Goal: Communication & Community: Connect with others

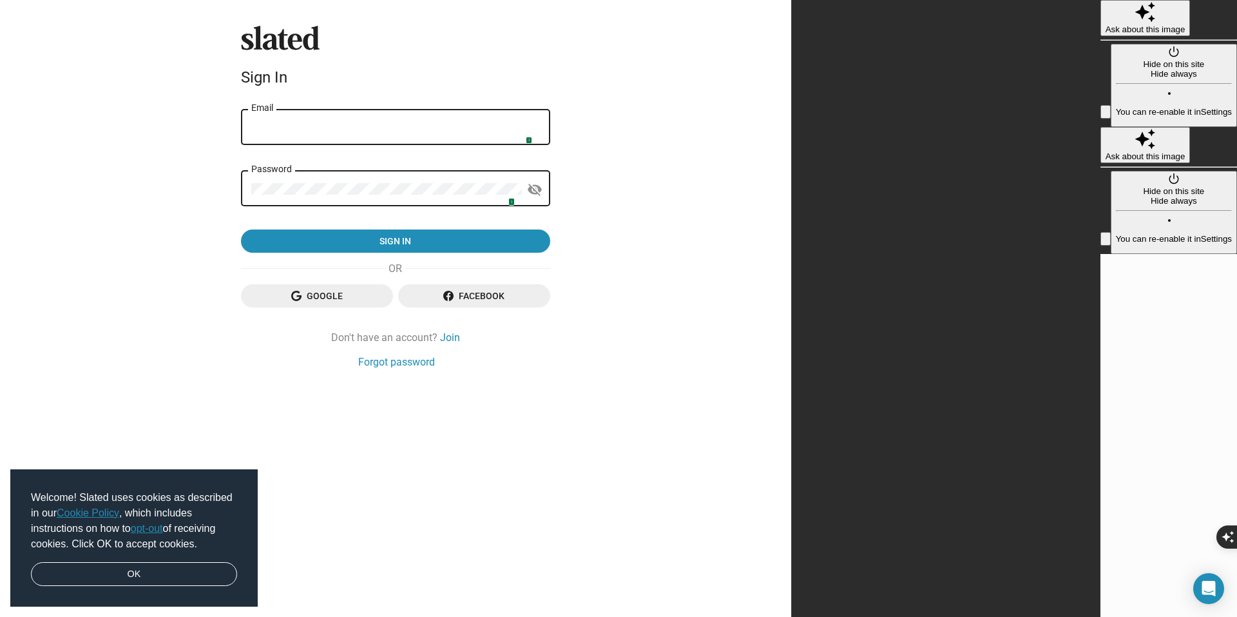
type input "[EMAIL_ADDRESS][DOMAIN_NAME]"
click at [530, 138] on img at bounding box center [525, 136] width 10 height 10
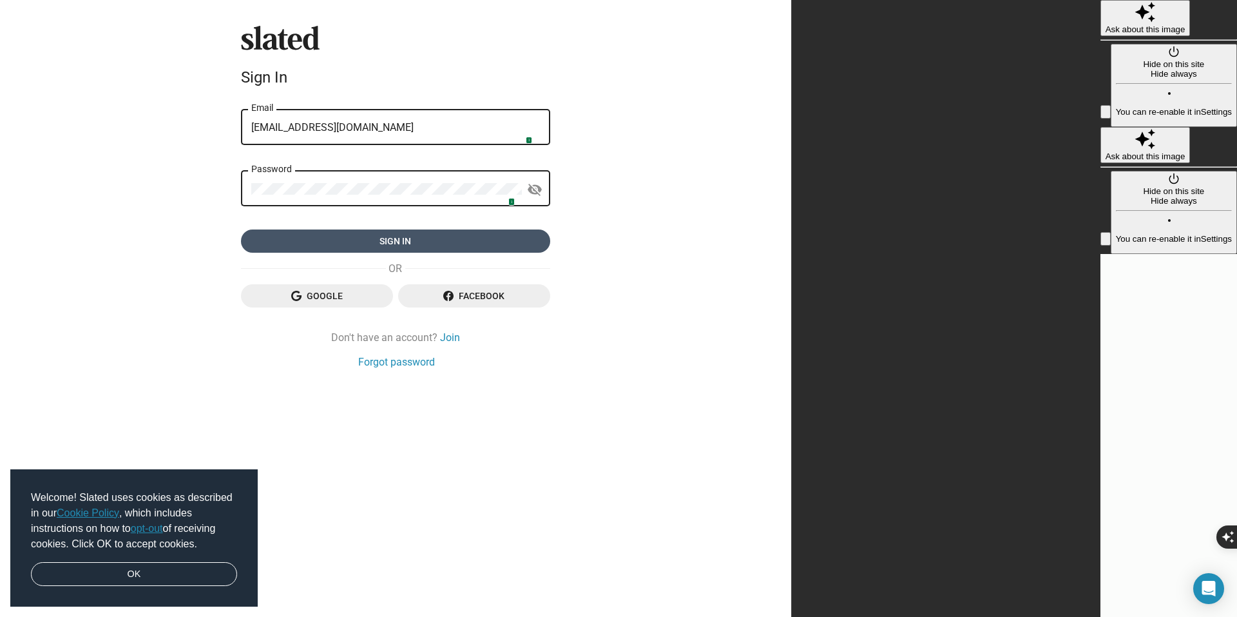
click at [540, 237] on span "Sign in" at bounding box center [395, 240] width 289 height 23
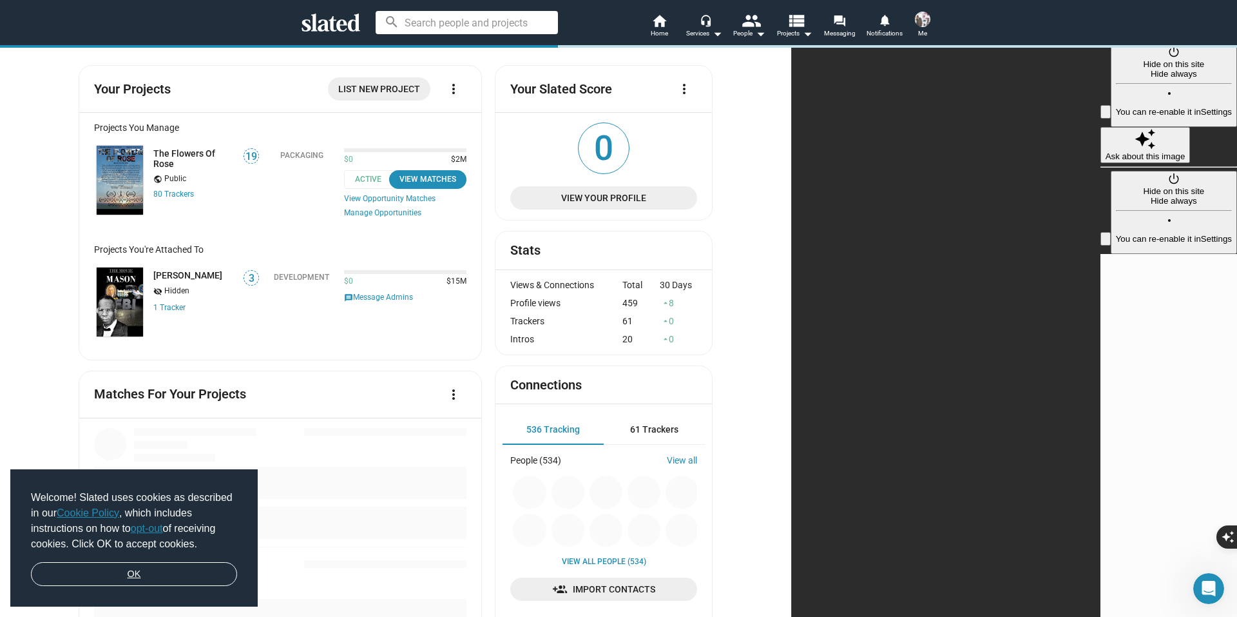
click at [131, 568] on link "OK" at bounding box center [134, 574] width 206 height 24
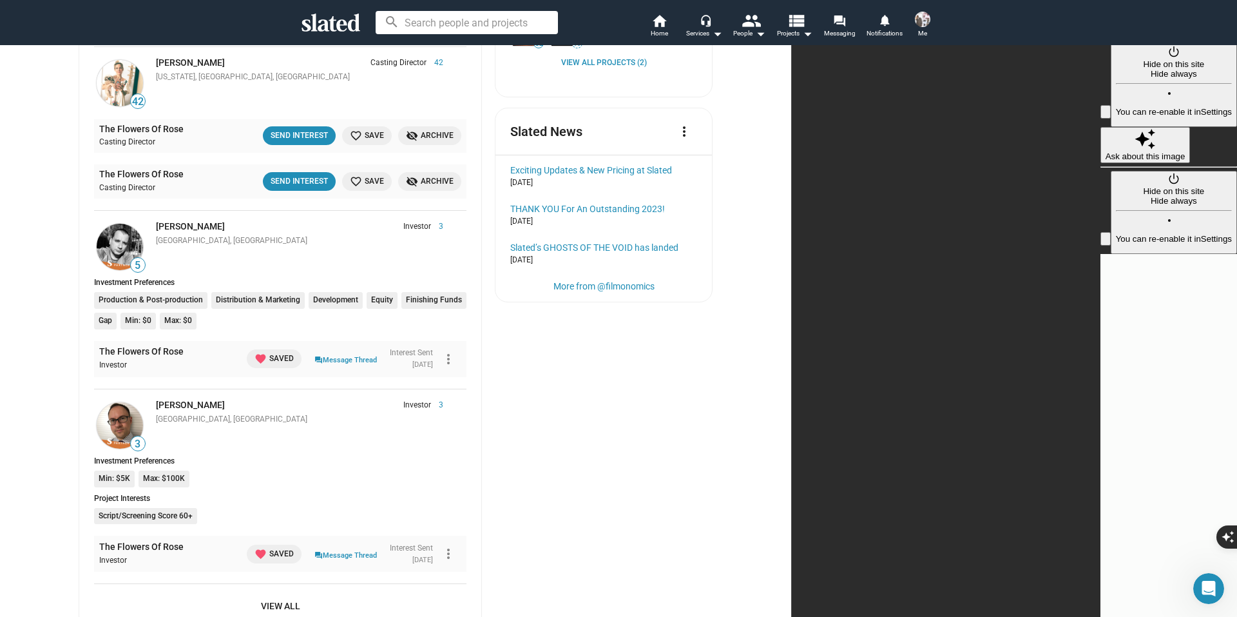
scroll to position [635, 0]
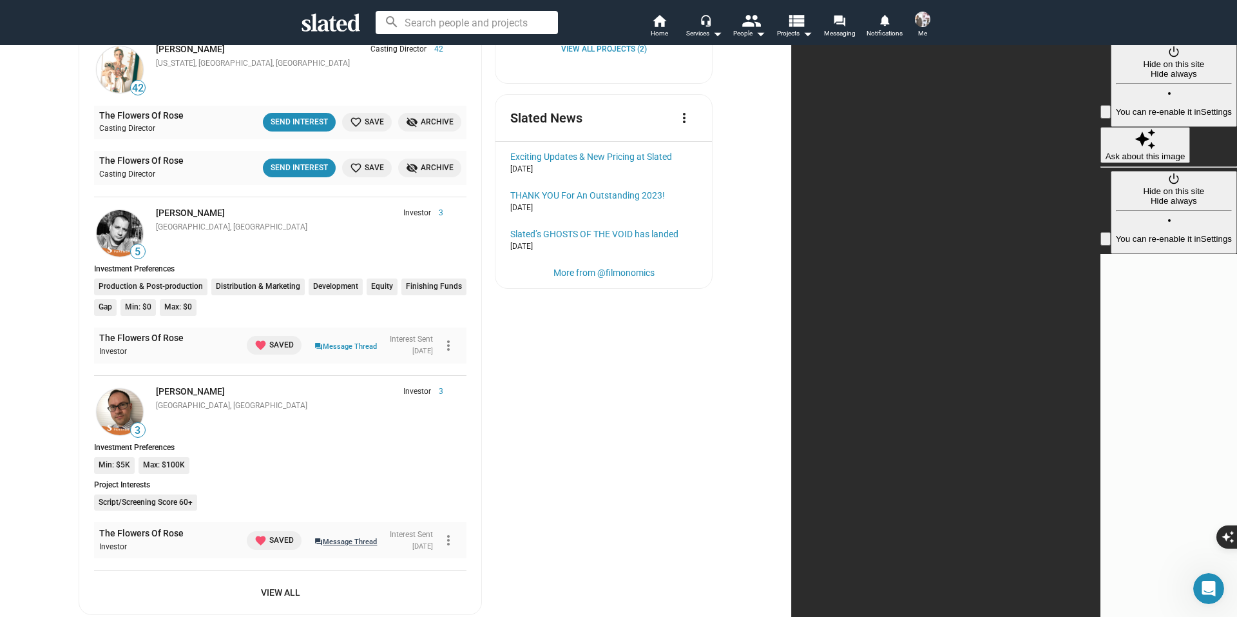
click at [377, 543] on link "question_answer Message Thread" at bounding box center [345, 540] width 63 height 13
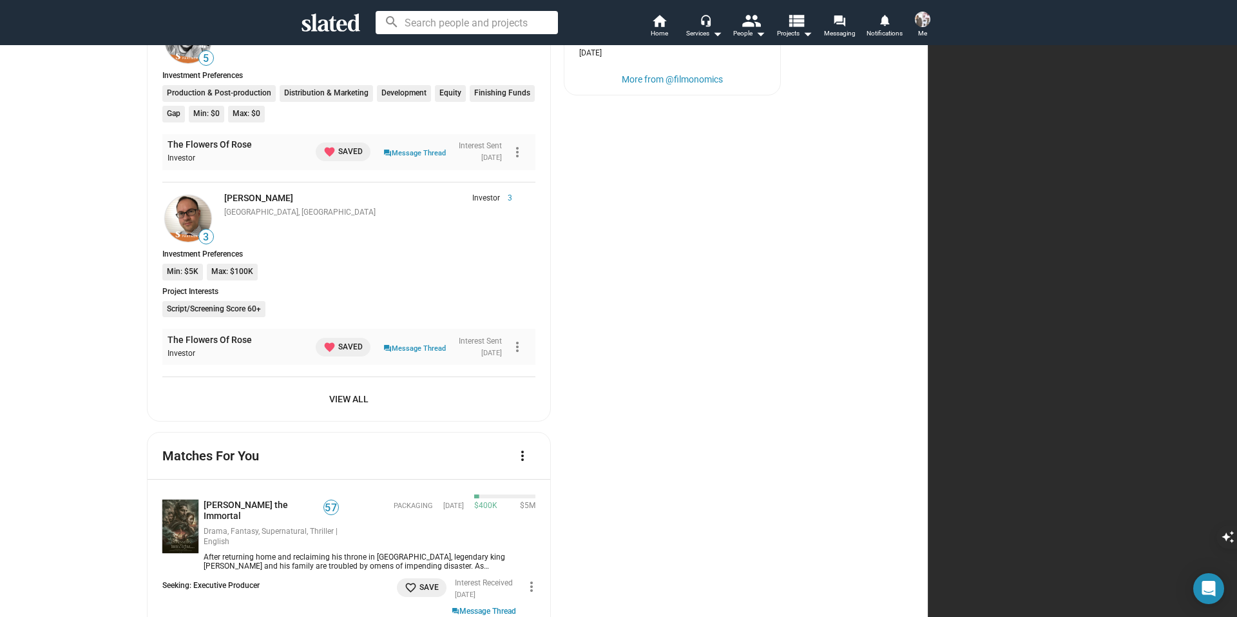
scroll to position [838, 0]
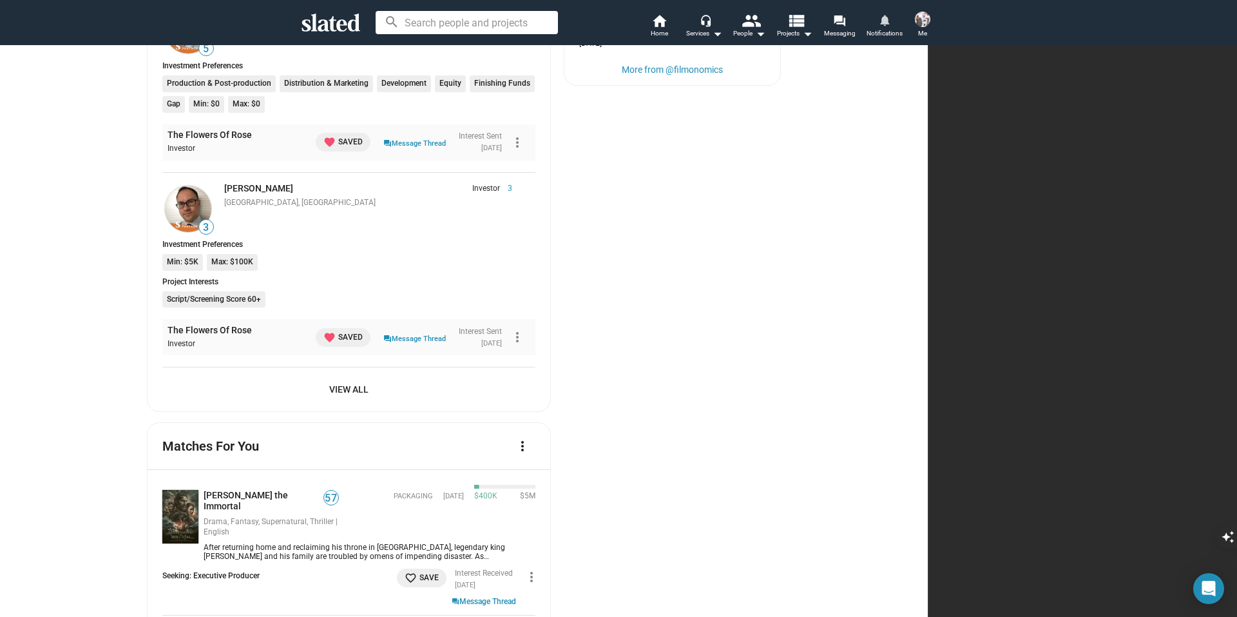
click at [878, 17] on mat-icon "notifications" at bounding box center [884, 20] width 12 height 12
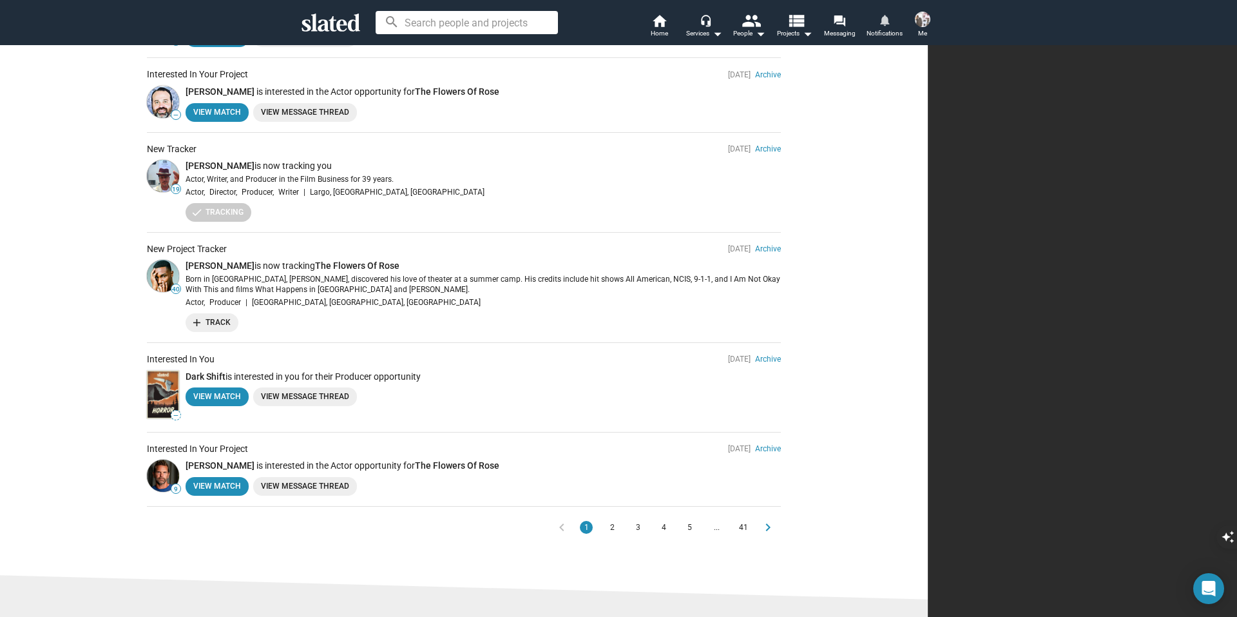
scroll to position [535, 0]
click at [617, 523] on span "2" at bounding box center [612, 525] width 10 height 13
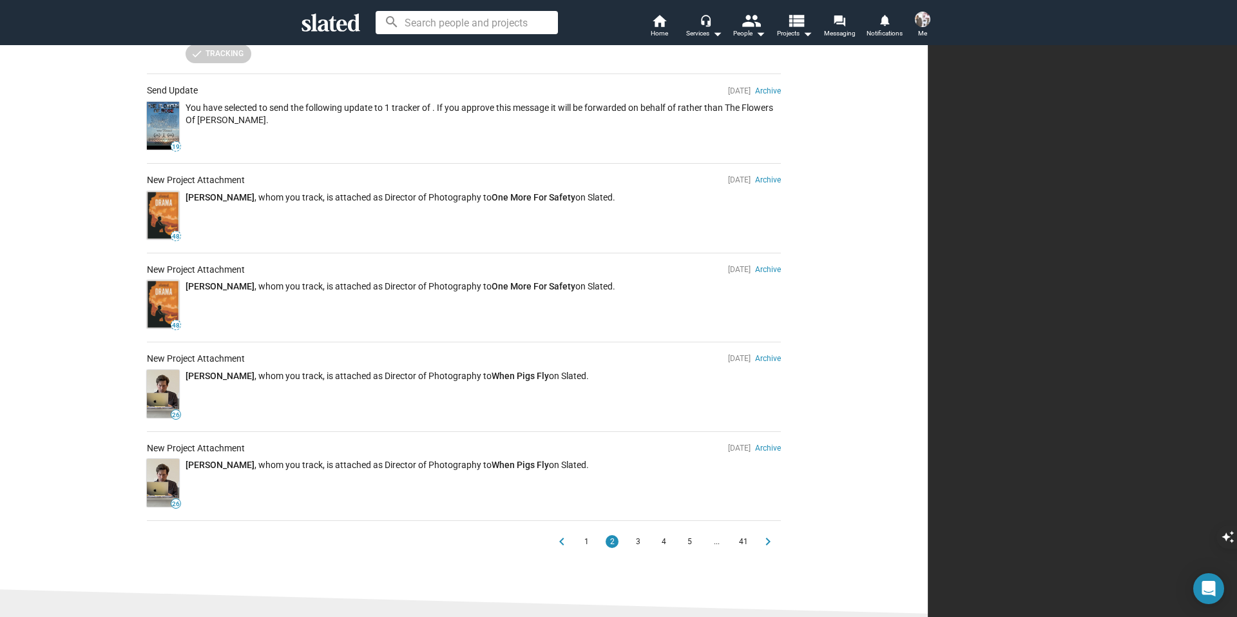
scroll to position [563, 0]
click at [643, 537] on span "3" at bounding box center [638, 540] width 10 height 13
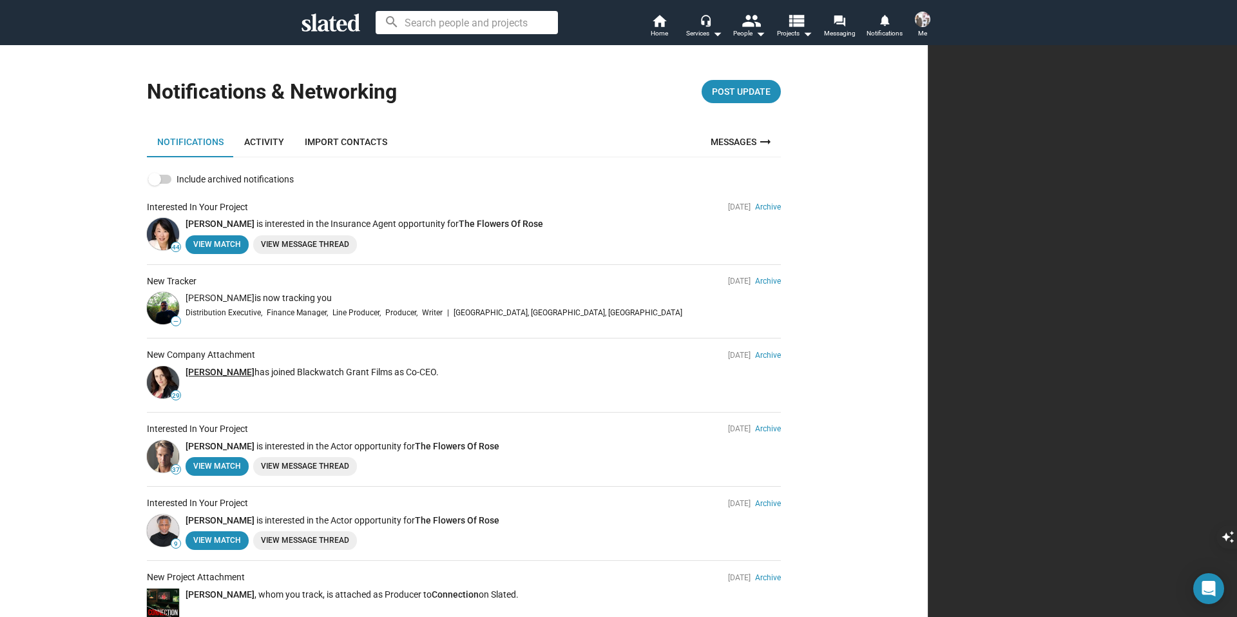
click at [255, 368] on link "Jenifer Ellis" at bounding box center [220, 372] width 69 height 10
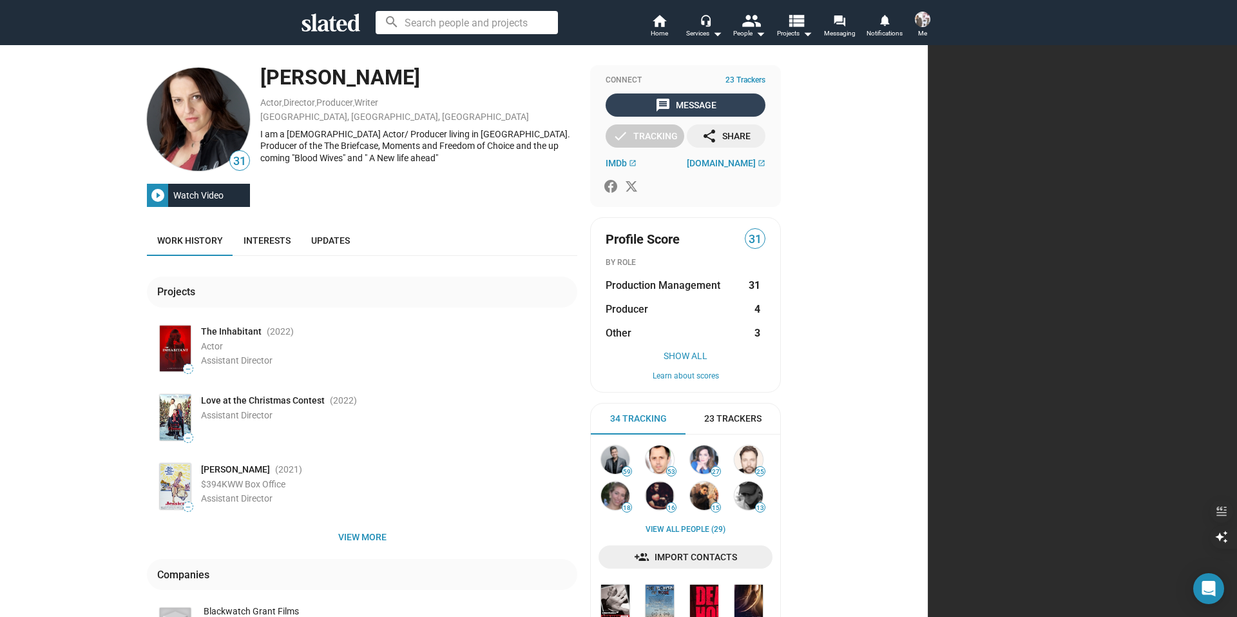
click at [717, 101] on div "message Message" at bounding box center [685, 104] width 61 height 23
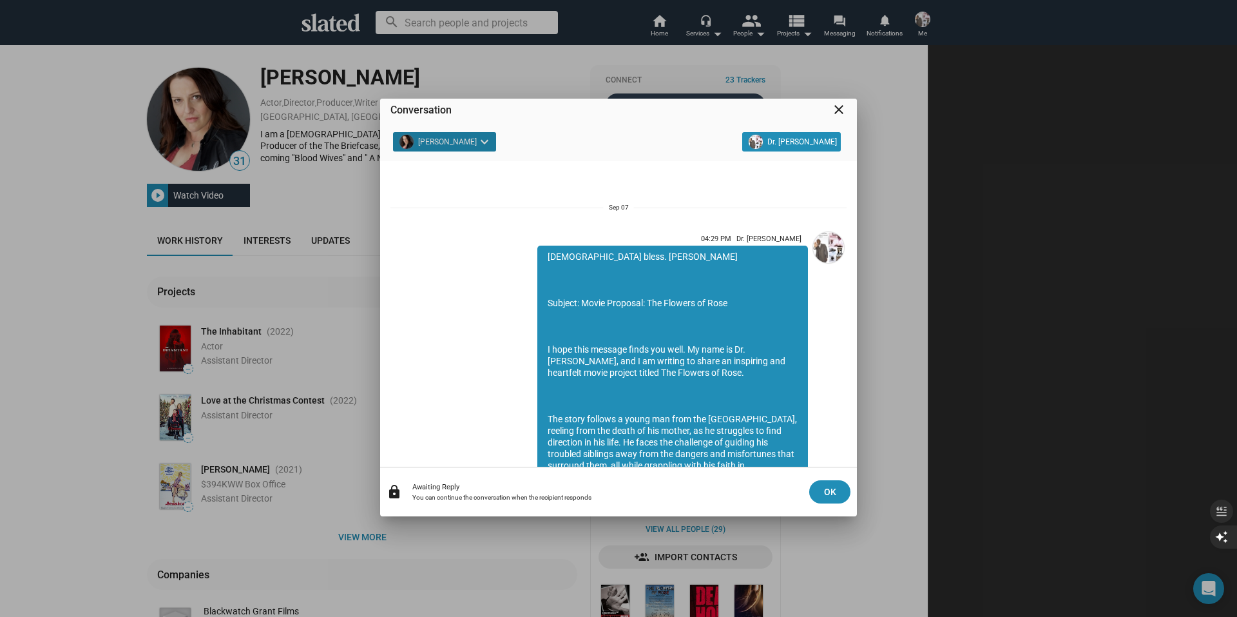
scroll to position [322, 0]
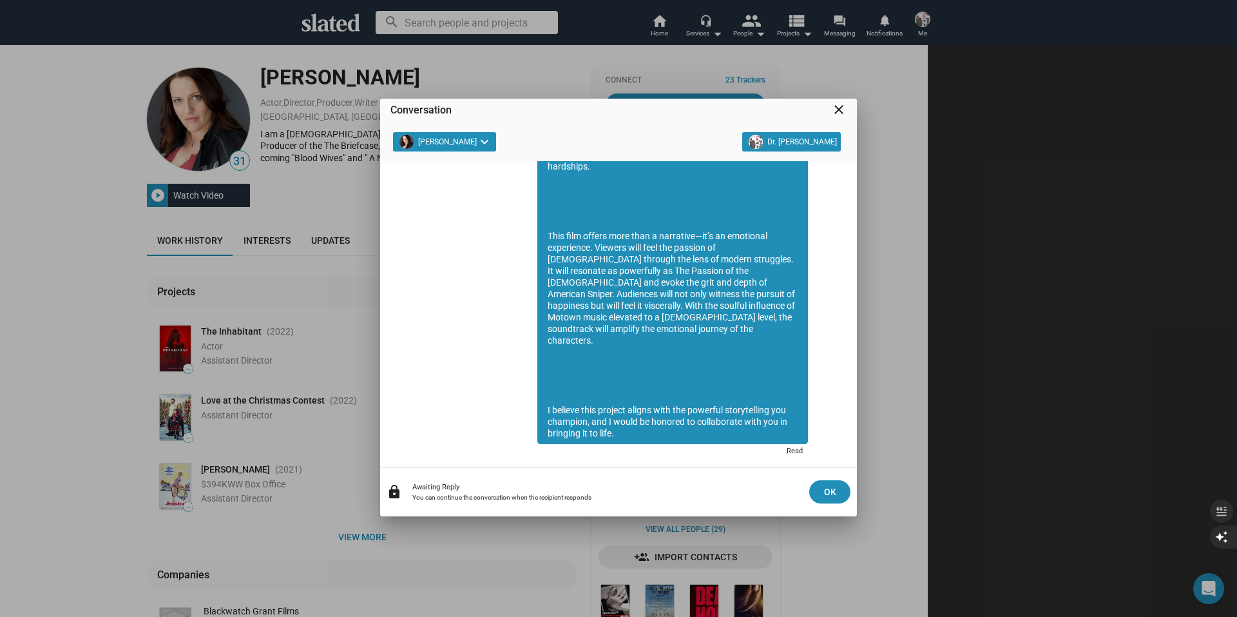
click at [838, 107] on mat-icon "close" at bounding box center [838, 109] width 15 height 15
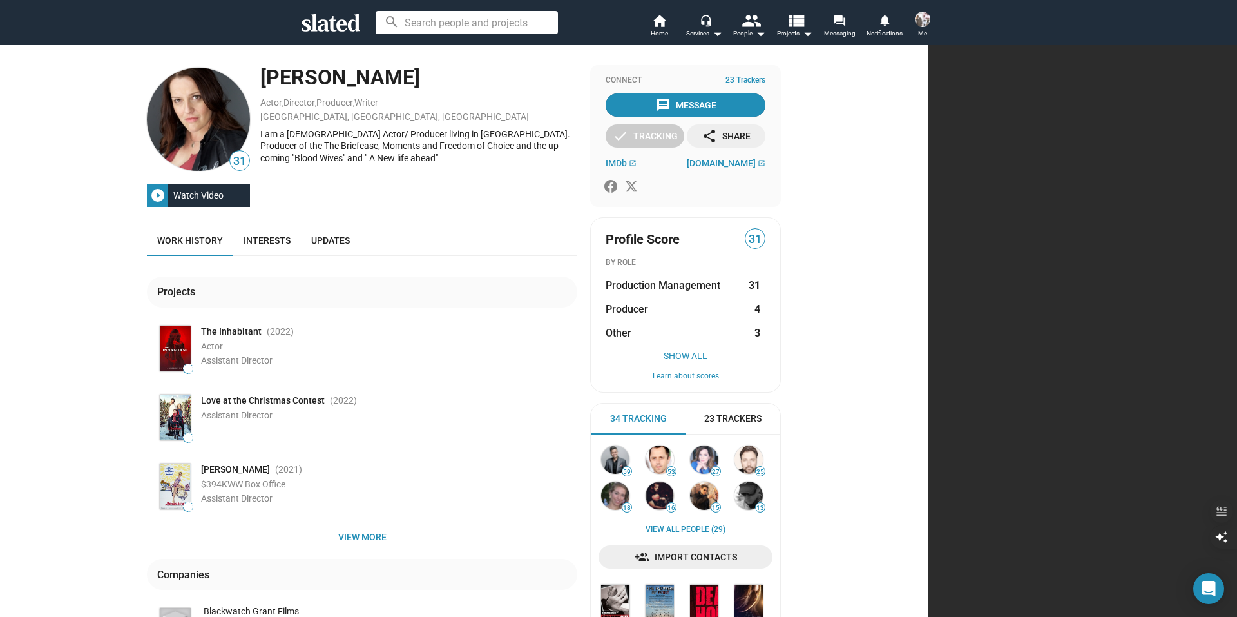
click at [717, 100] on div "message Message" at bounding box center [685, 104] width 61 height 23
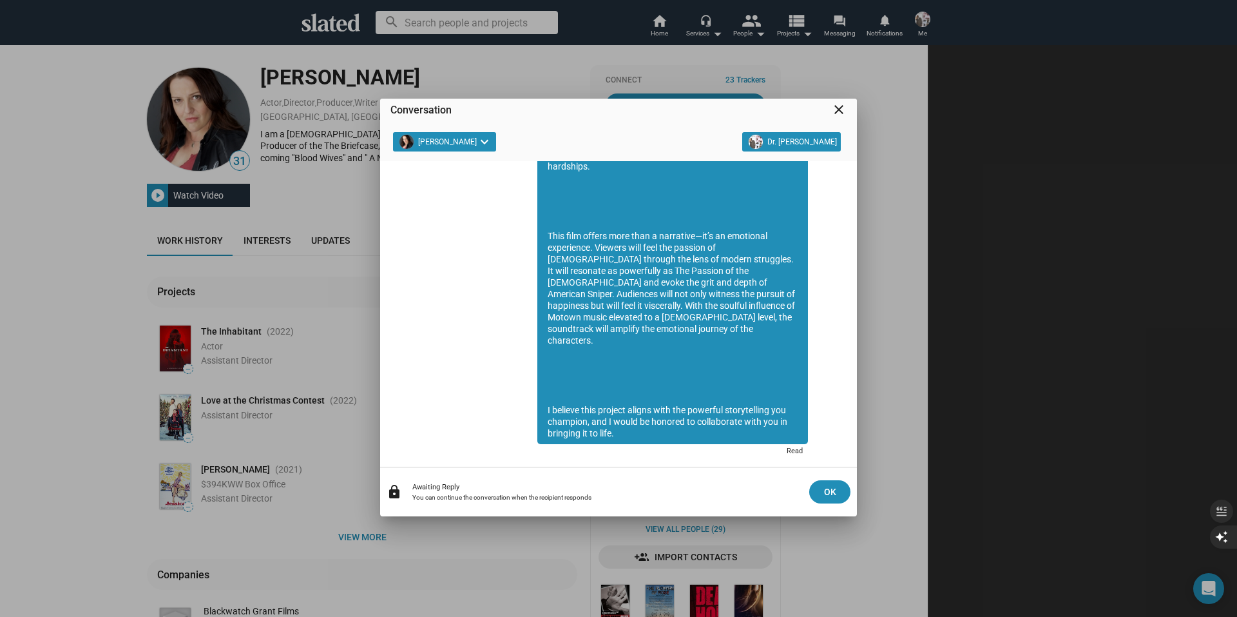
drag, startPoint x: 538, startPoint y: 226, endPoint x: 658, endPoint y: 409, distance: 218.8
click at [658, 409] on div "God bless. Jenifer Ellis Subject: Movie Proposal: The Flowers of Rose I hope th…" at bounding box center [672, 183] width 271 height 521
copy div "This film offers more than a narrative—it’s an emotional experience. Viewers wi…"
click at [711, 73] on div "Conversation close Jenifer Ellis keyboard_arrow_down Dr. Jerry Brown 04:29 PM D…" at bounding box center [618, 308] width 1237 height 617
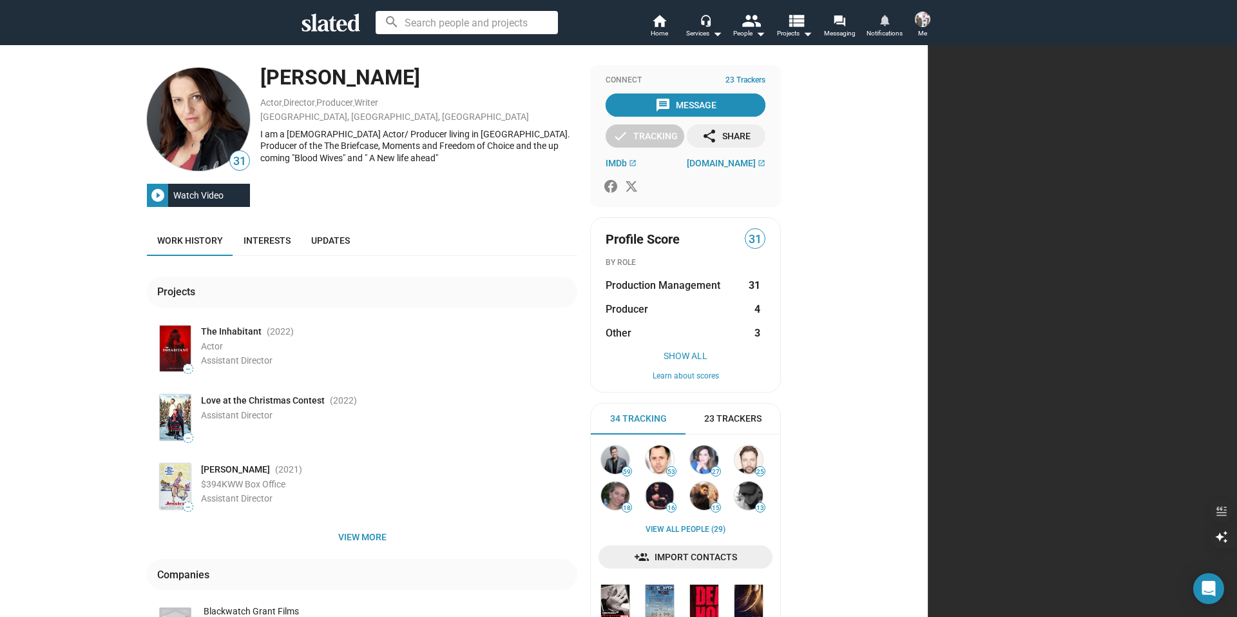
click at [882, 26] on mat-icon "notifications" at bounding box center [884, 20] width 12 height 12
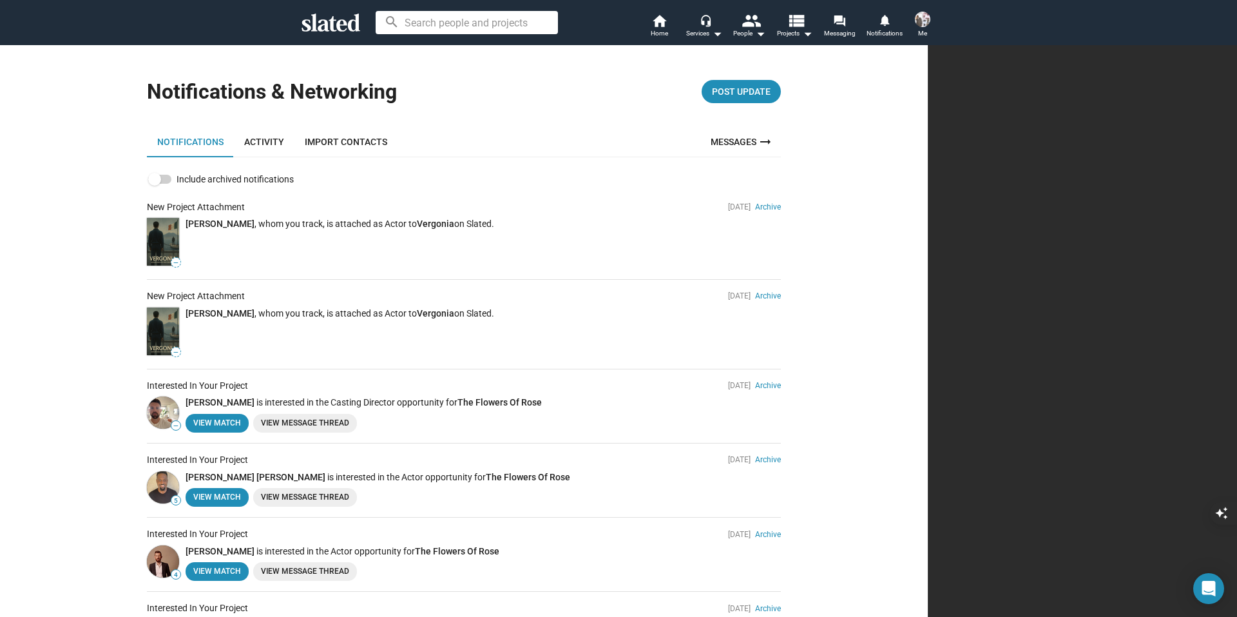
click at [441, 19] on input at bounding box center [467, 22] width 182 height 23
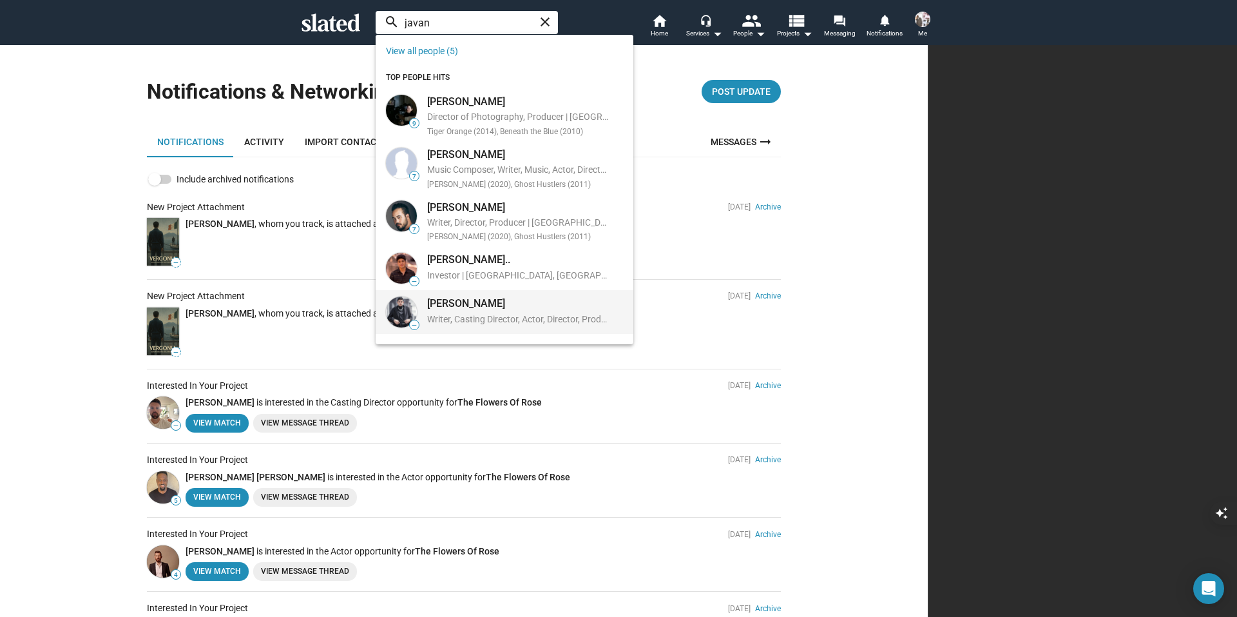
type input "javan"
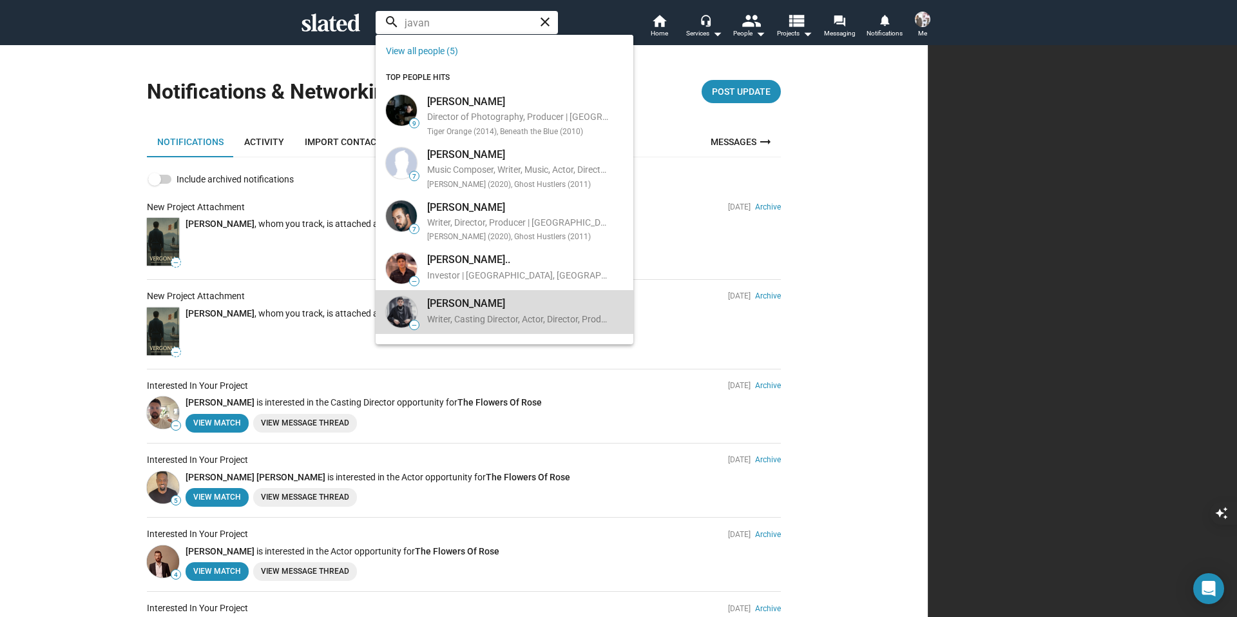
click at [454, 310] on div "[PERSON_NAME]" at bounding box center [517, 303] width 181 height 14
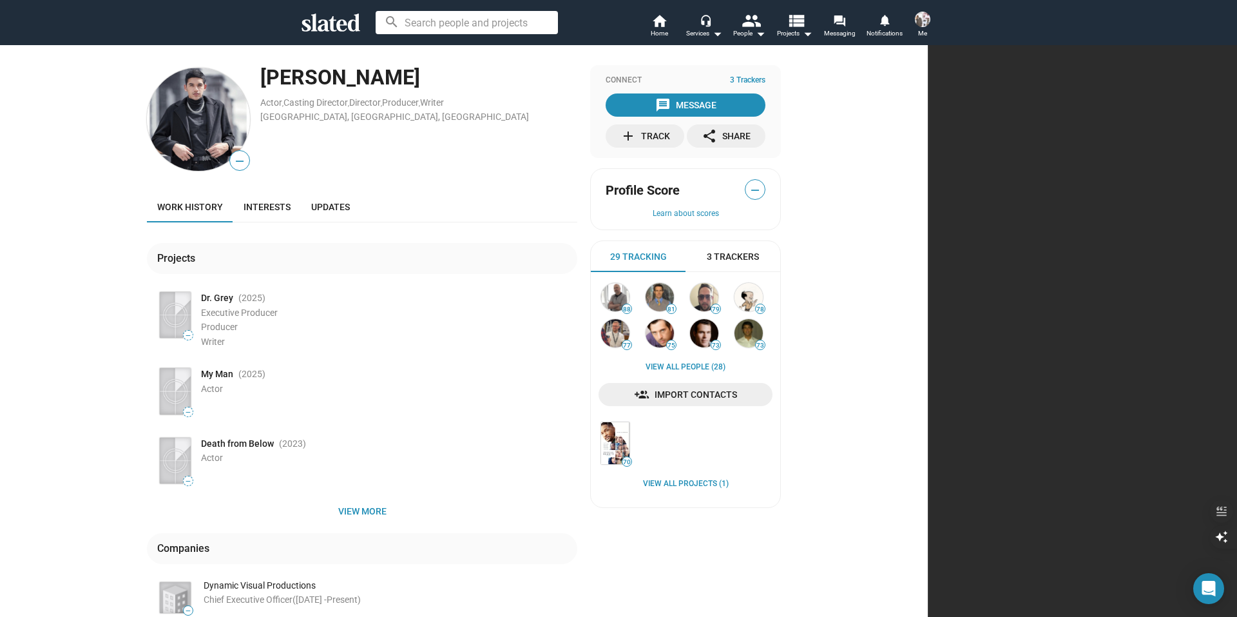
click at [670, 137] on div "add Track" at bounding box center [646, 135] width 50 height 23
click at [717, 99] on div "message Message" at bounding box center [685, 104] width 61 height 23
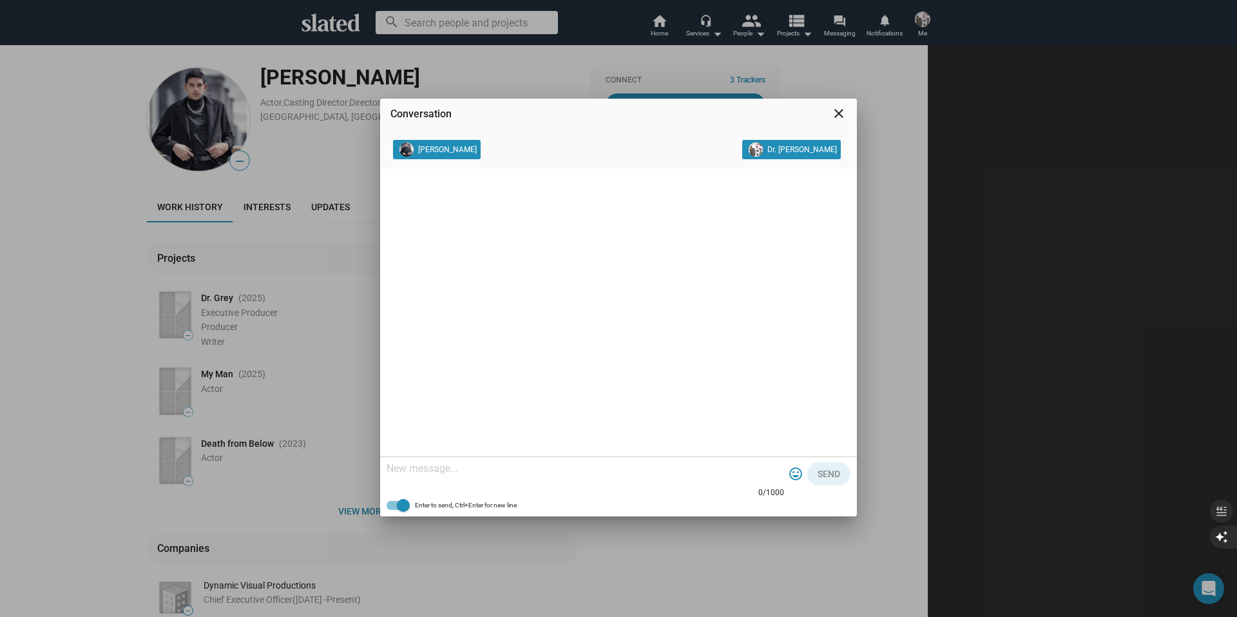
paste textarea "This film offers more than a narrative—it’s an emotional experience. Viewers wi…"
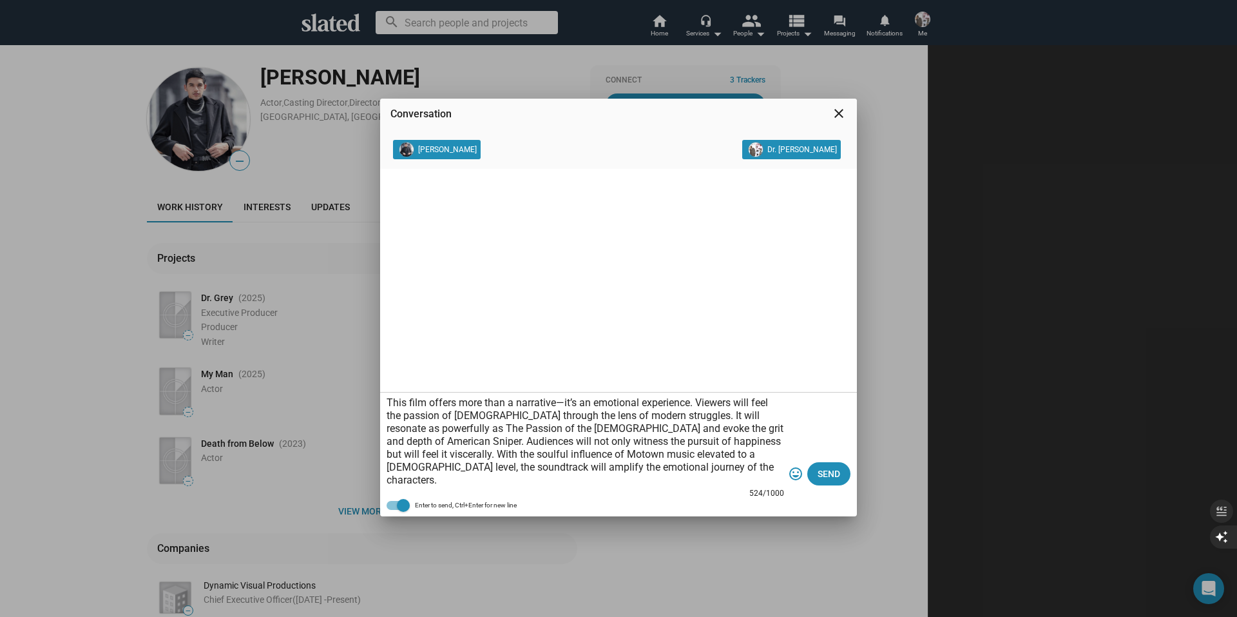
click at [389, 401] on textarea "This film offers more than a narrative—it’s an emotional experience. Viewers wi…" at bounding box center [586, 441] width 398 height 90
type textarea "Hi [PERSON_NAME]. This film offers more than a narrative—it’s an emotional expe…"
click at [830, 475] on span "Send" at bounding box center [829, 473] width 23 height 23
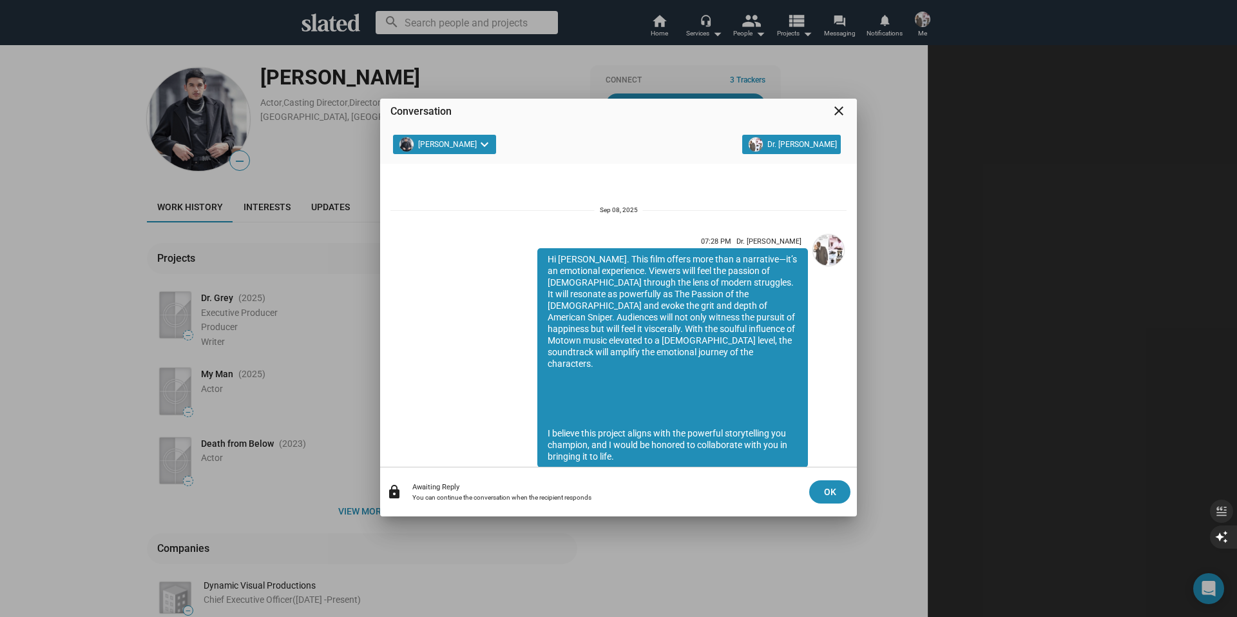
scroll to position [36, 0]
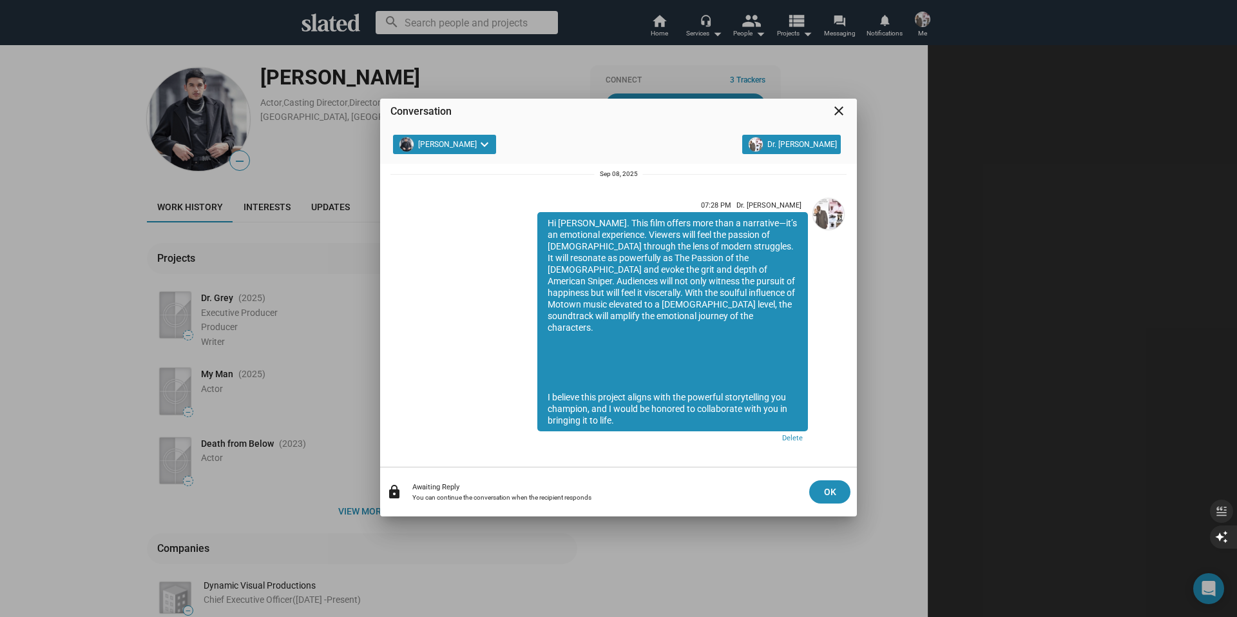
click at [839, 111] on mat-icon "close" at bounding box center [838, 110] width 15 height 15
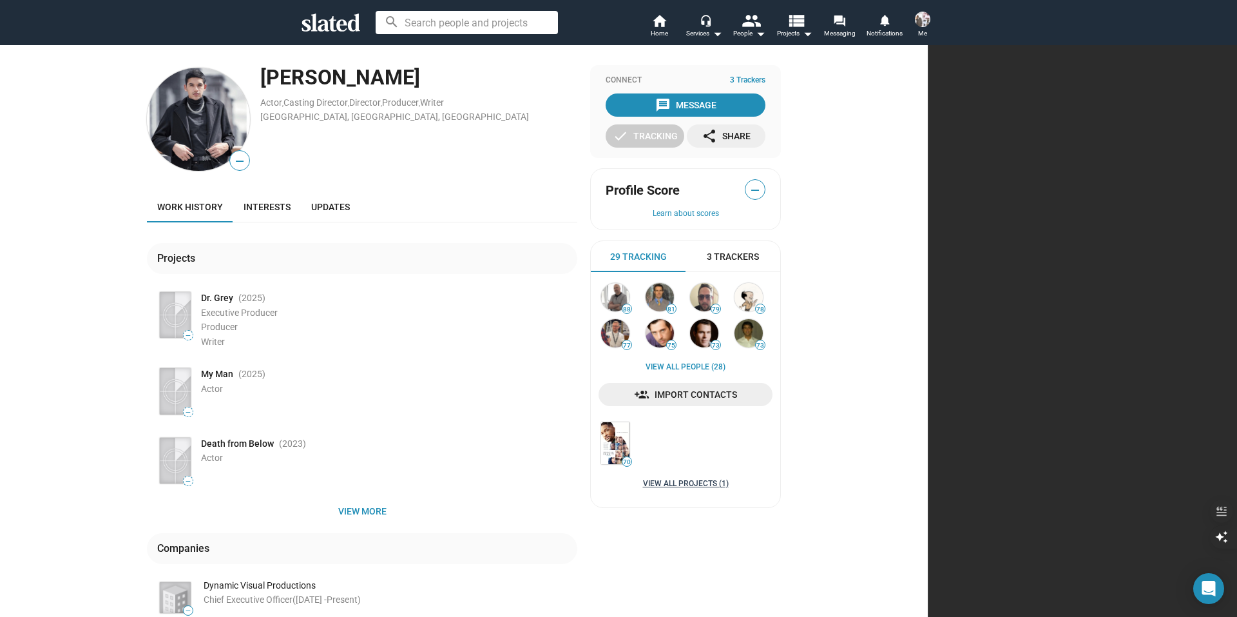
click at [729, 479] on link "View all Projects (1)" at bounding box center [686, 484] width 86 height 10
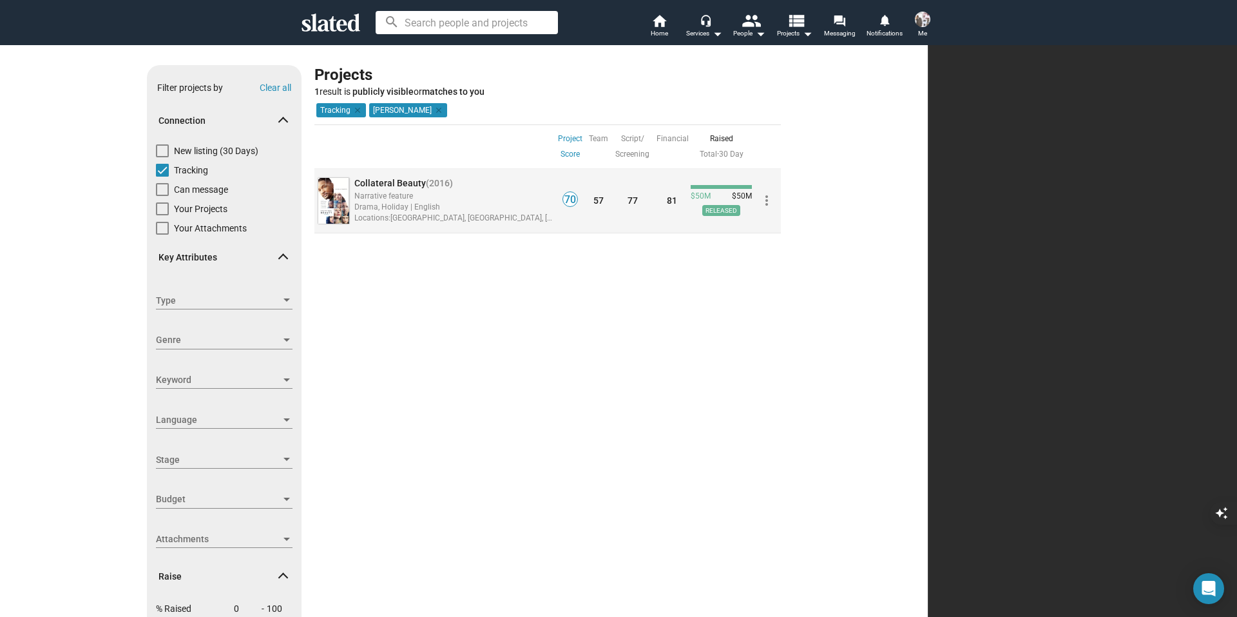
click at [517, 196] on div "Narrative feature" at bounding box center [453, 195] width 199 height 12
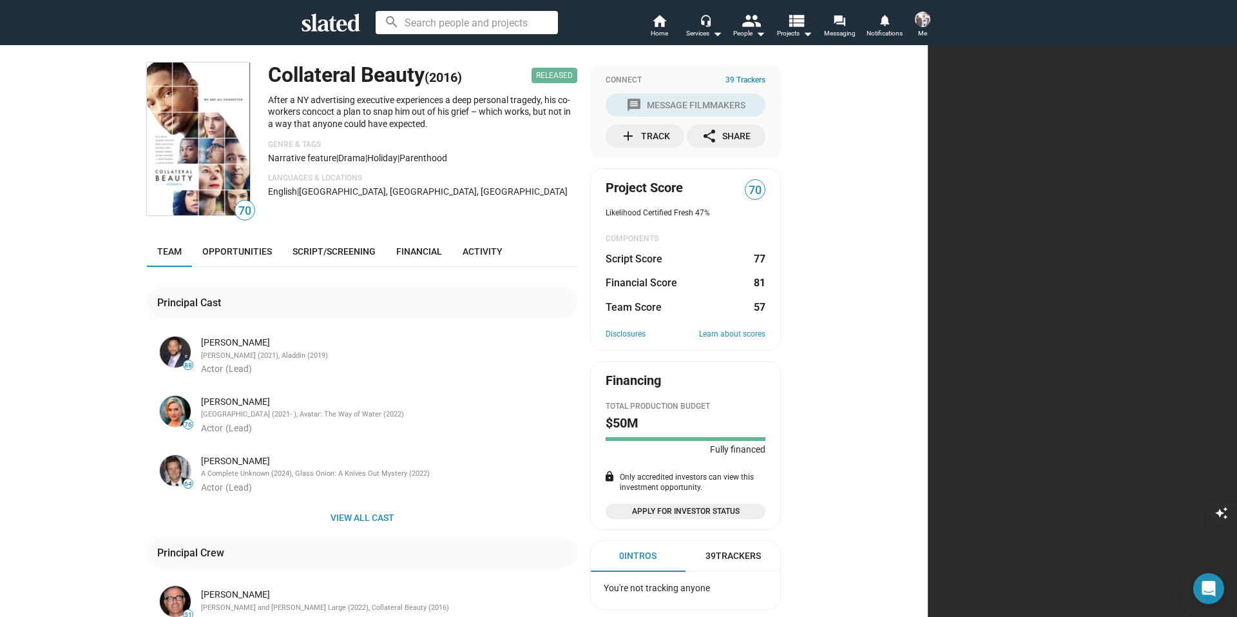
click at [191, 356] on img at bounding box center [175, 351] width 31 height 31
click at [371, 355] on div "[PERSON_NAME] (2021), Aladdin (2019)" at bounding box center [388, 356] width 374 height 10
click at [426, 24] on input at bounding box center [467, 22] width 182 height 23
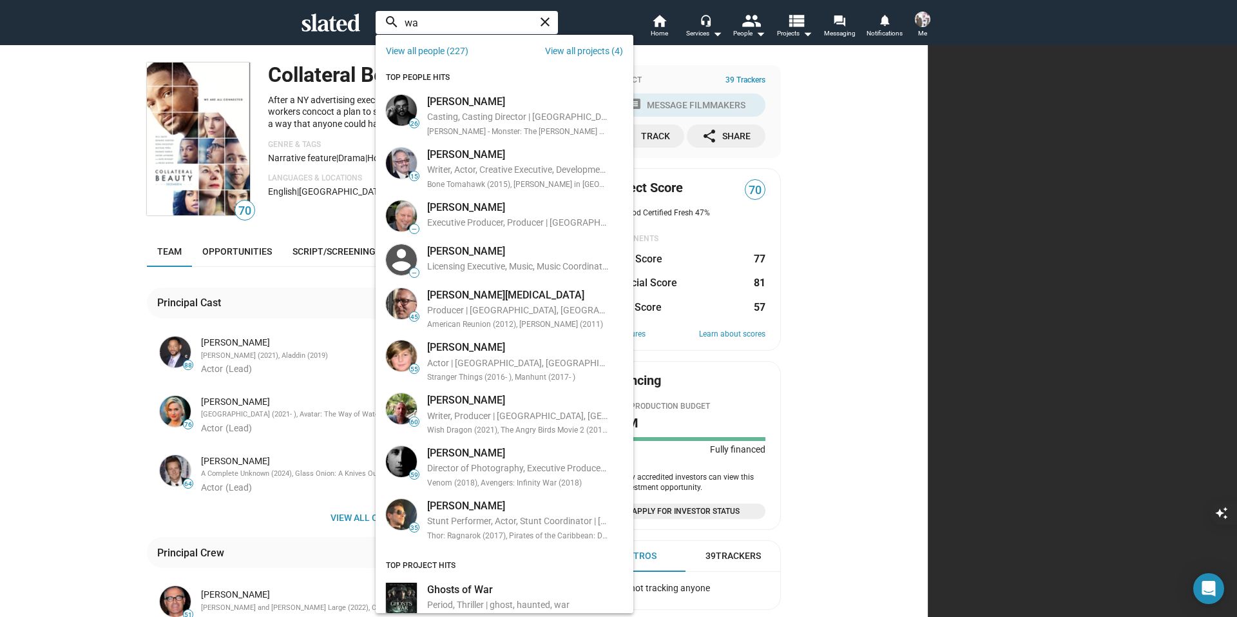
type input "w"
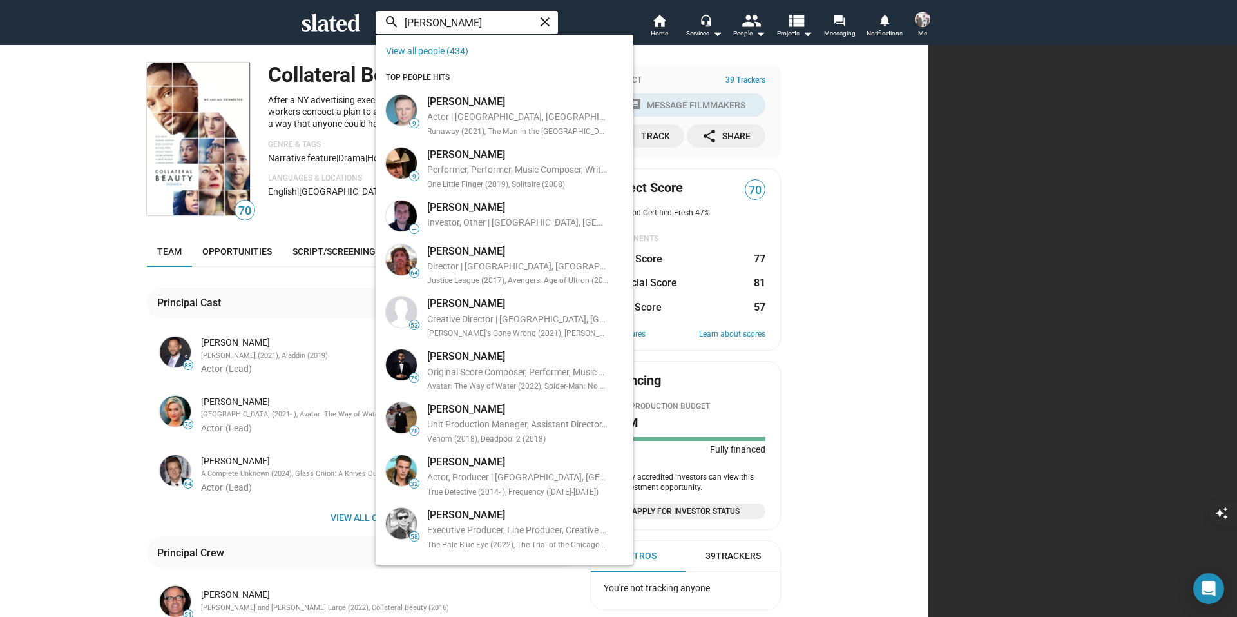
type input "[PERSON_NAME]"
click at [928, 120] on div "70 Collateral Beauty (2016) Released After a NY advertising executive experienc…" at bounding box center [464, 525] width 928 height 963
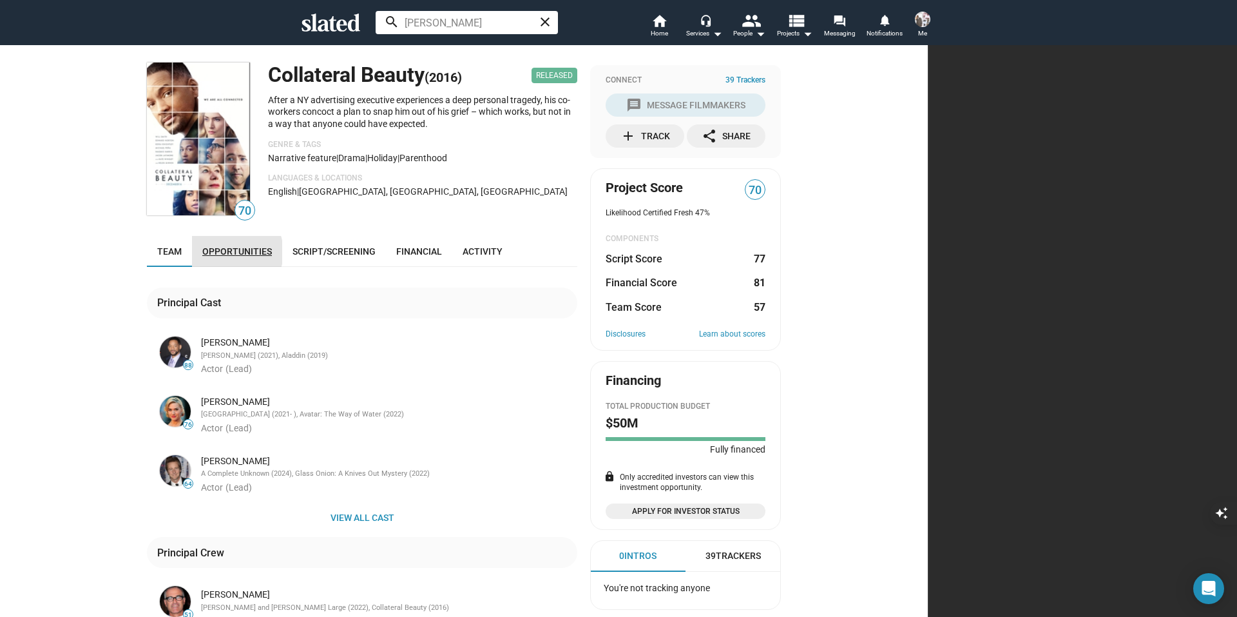
click at [272, 252] on span "Opportunities" at bounding box center [237, 251] width 70 height 10
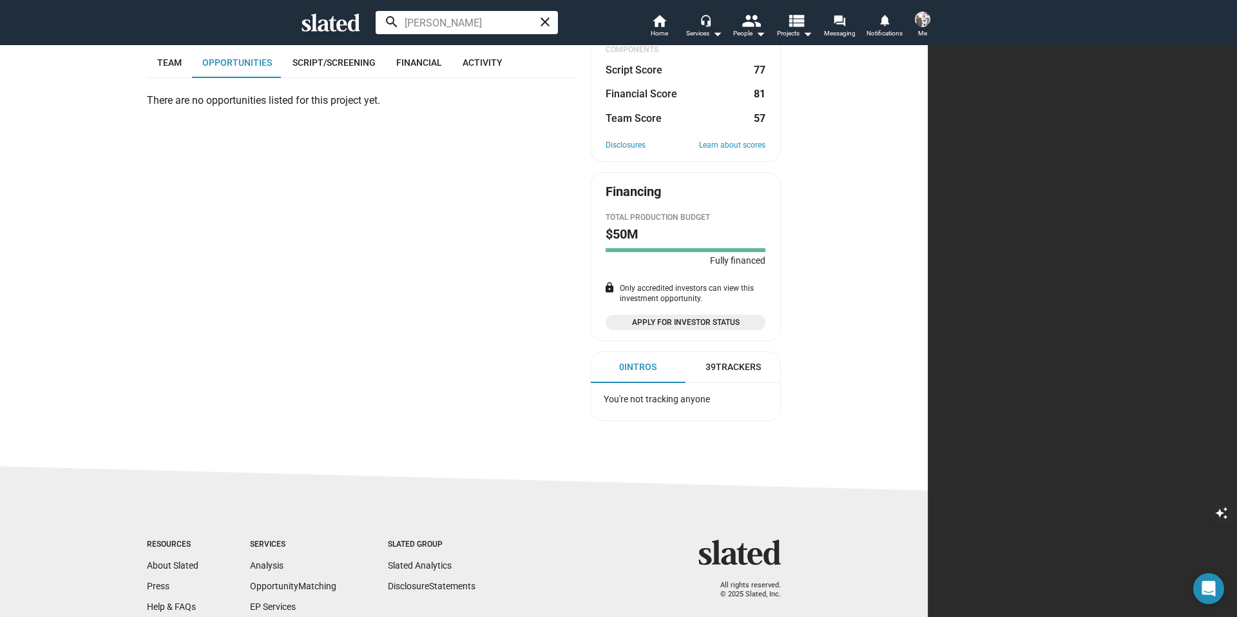
scroll to position [191, 0]
click at [376, 61] on span "Script/Screening" at bounding box center [334, 60] width 83 height 10
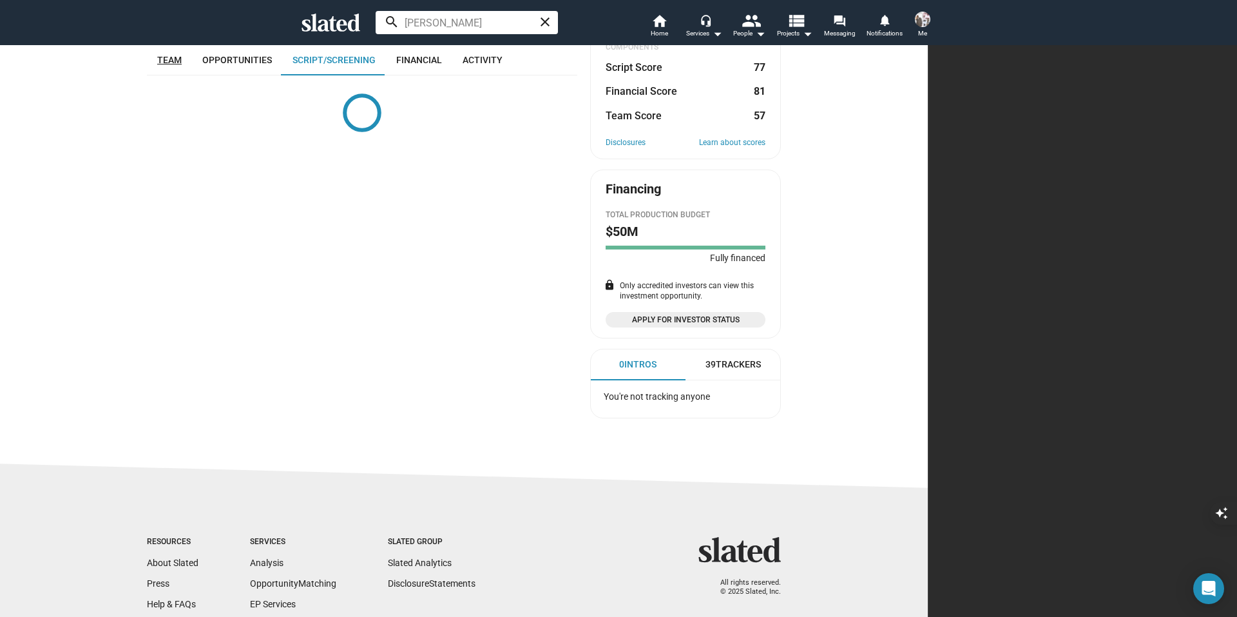
click at [182, 56] on span "Team" at bounding box center [169, 60] width 24 height 10
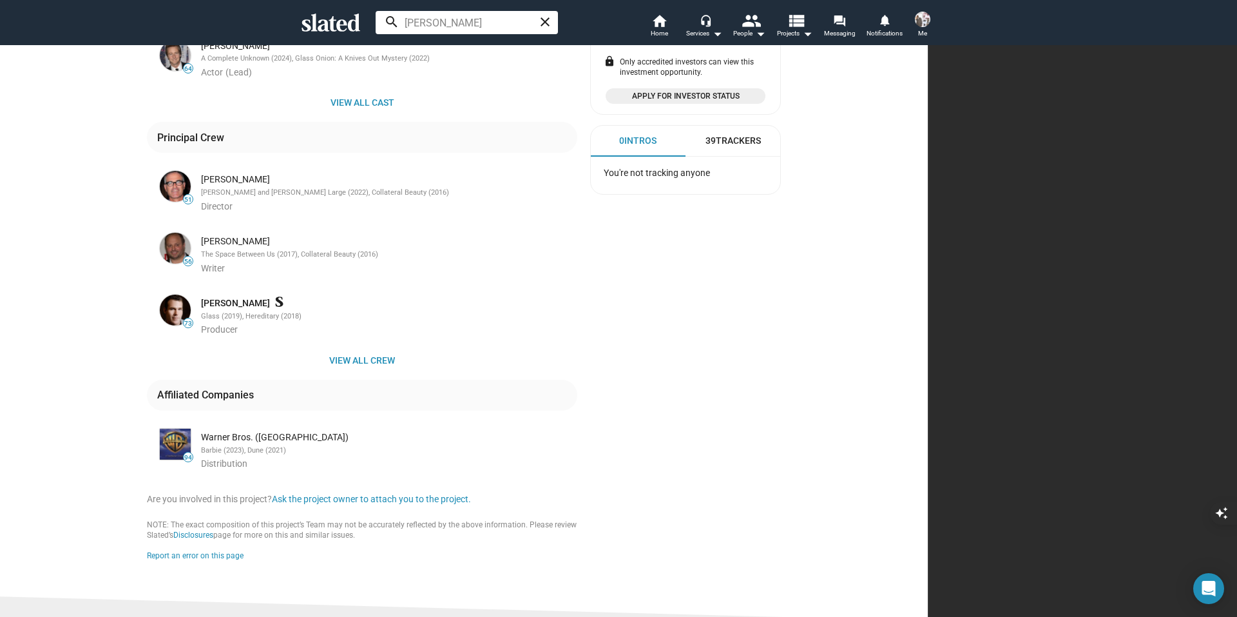
scroll to position [430, 0]
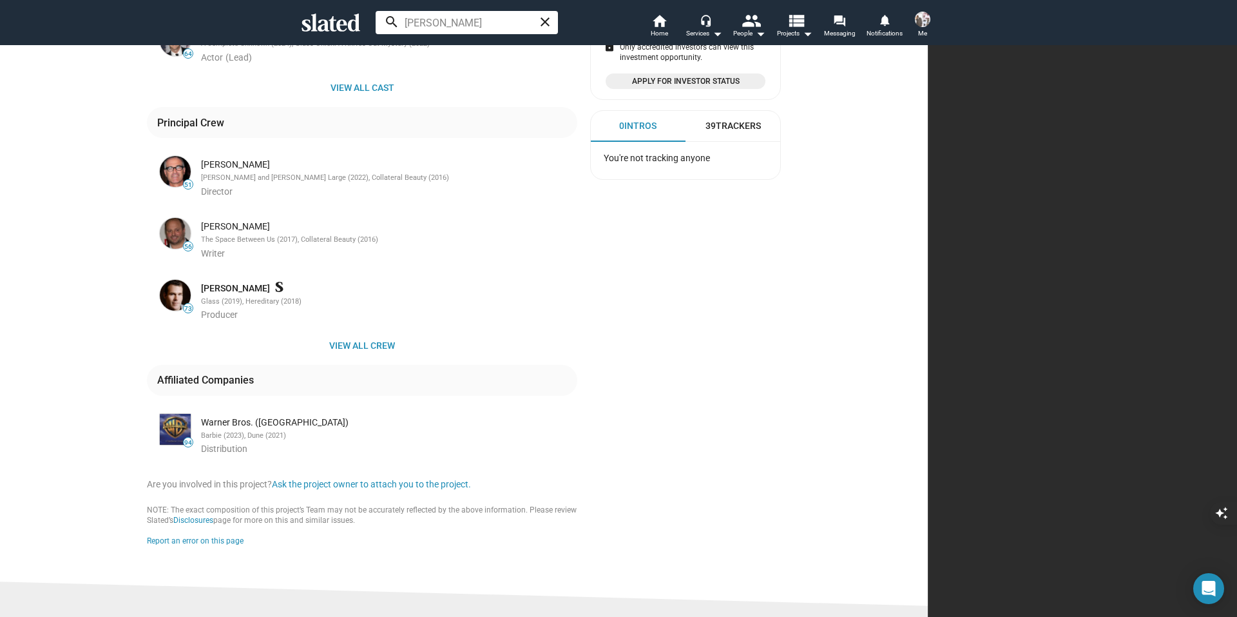
click at [191, 434] on img at bounding box center [175, 429] width 31 height 31
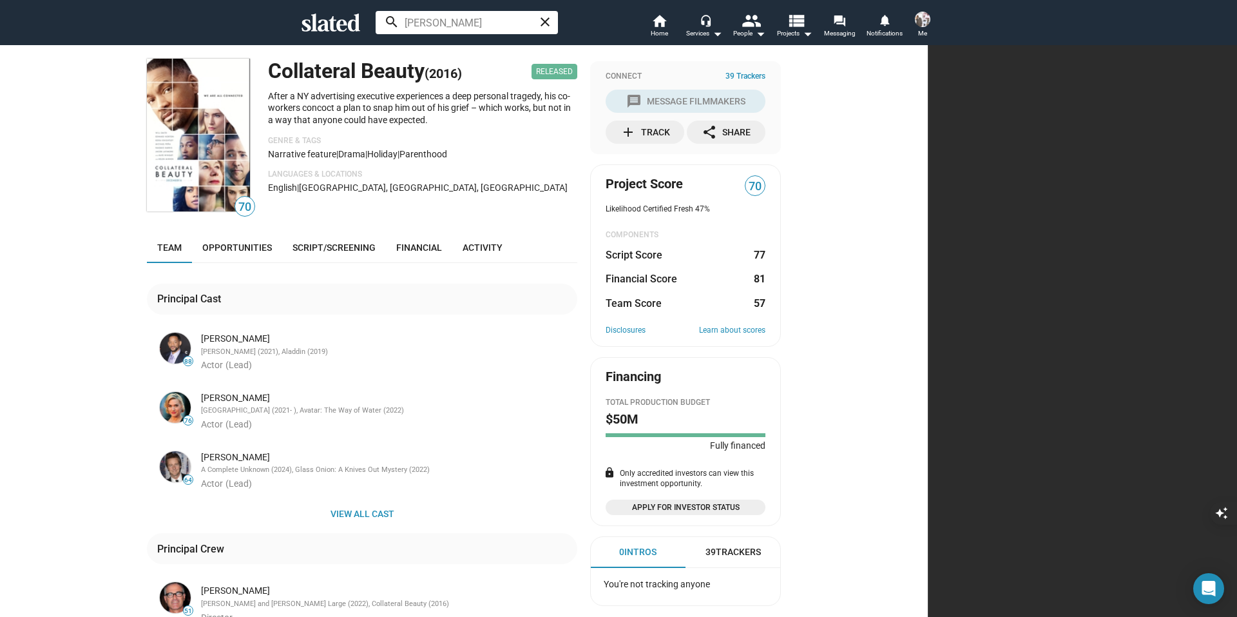
scroll to position [0, 0]
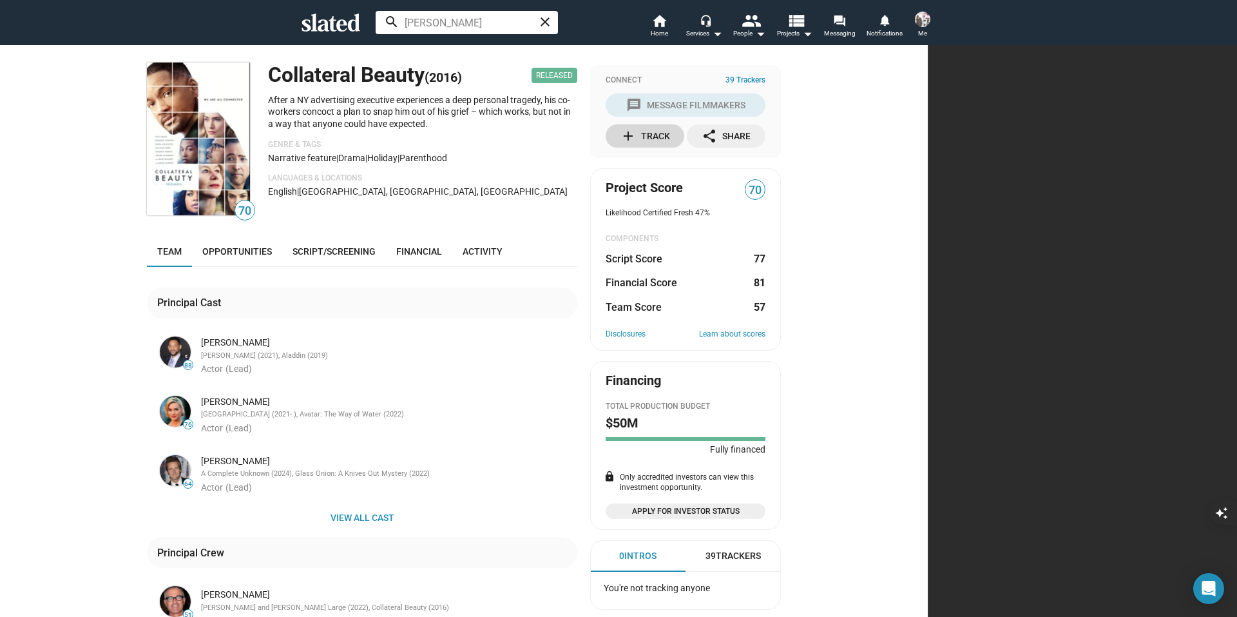
click at [670, 134] on div "add Track" at bounding box center [646, 135] width 50 height 23
click at [923, 19] on img at bounding box center [922, 19] width 15 height 15
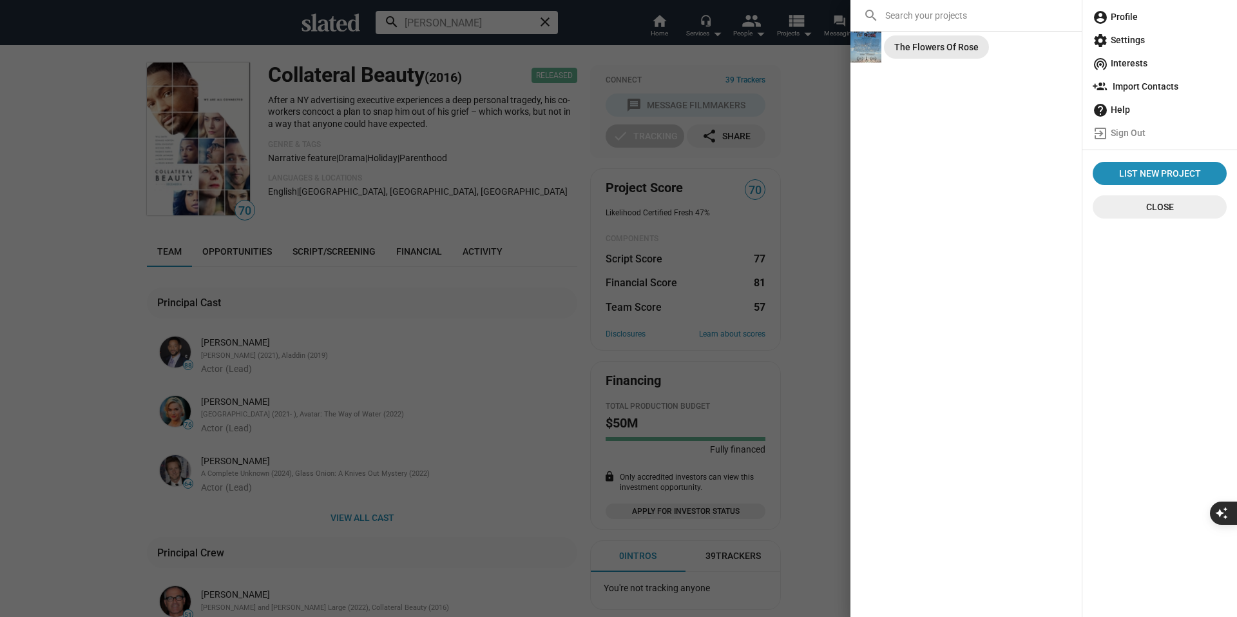
click at [916, 45] on div "The Flowers Of Rose" at bounding box center [936, 46] width 84 height 23
